Goal: Transaction & Acquisition: Purchase product/service

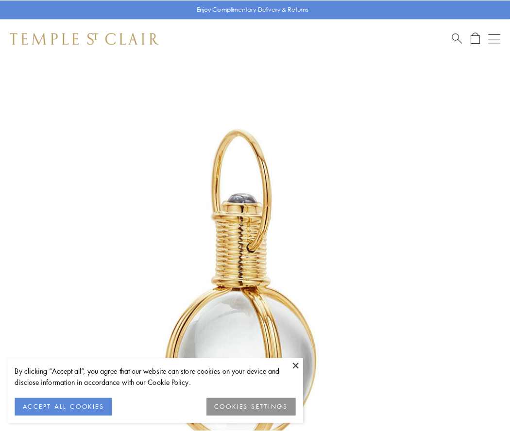
scroll to position [254, 0]
